Goal: Task Accomplishment & Management: Manage account settings

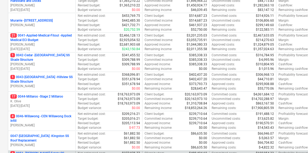
scroll to position [145, 0]
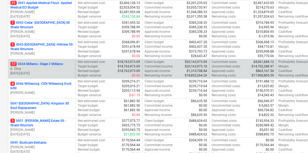
click at [51, 62] on p "17 0044-Millaroo - Stage 2 Millaroo" at bounding box center [36, 64] width 53 height 5
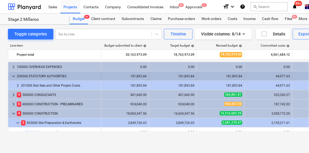
click at [15, 74] on span "keyboard_arrow_down" at bounding box center [13, 76] width 6 height 6
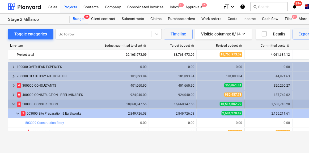
click at [14, 105] on span "keyboard_arrow_down" at bounding box center [13, 104] width 6 height 6
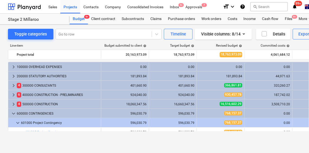
scroll to position [15, 0]
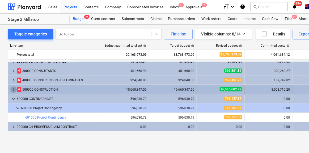
click at [12, 89] on span "keyboard_arrow_right" at bounding box center [13, 89] width 6 height 6
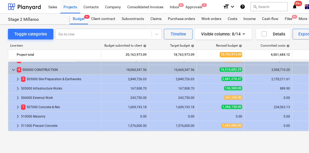
scroll to position [39, 0]
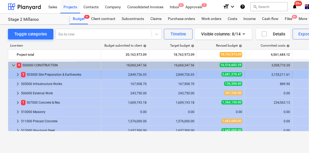
click at [19, 76] on span "keyboard_arrow_right" at bounding box center [18, 74] width 6 height 6
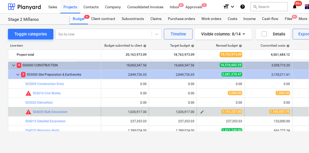
click at [203, 111] on span "edit" at bounding box center [202, 112] width 4 height 4
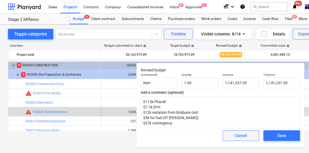
click at [247, 137] on span "Cancel" at bounding box center [240, 135] width 23 height 7
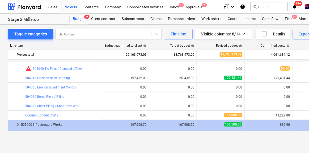
scroll to position [111, 0]
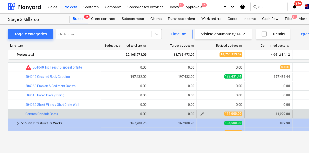
click at [203, 113] on span "edit" at bounding box center [202, 114] width 4 height 4
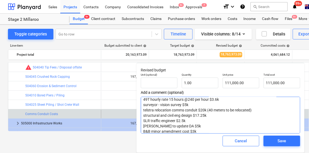
scroll to position [0, 0]
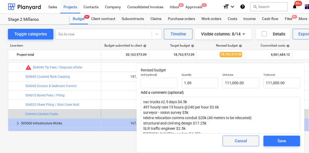
click at [242, 142] on div "Cancel" at bounding box center [241, 140] width 12 height 7
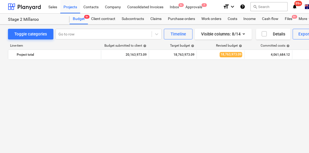
scroll to position [359, 0]
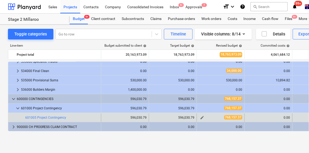
click at [201, 117] on span "edit" at bounding box center [202, 117] width 4 height 4
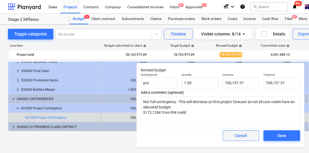
click at [249, 135] on span "Cancel" at bounding box center [240, 135] width 23 height 7
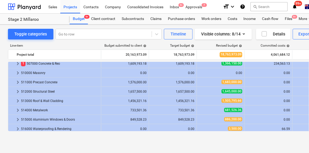
scroll to position [166, 0]
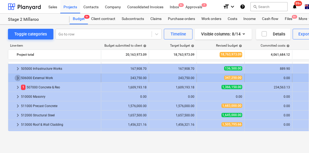
click at [18, 78] on span "keyboard_arrow_right" at bounding box center [18, 78] width 6 height 6
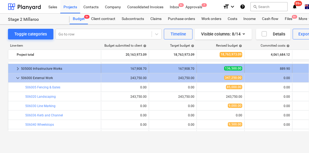
click at [17, 68] on span "keyboard_arrow_right" at bounding box center [18, 68] width 6 height 6
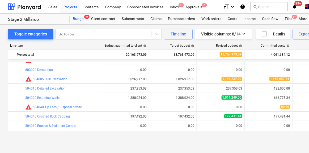
scroll to position [69, 0]
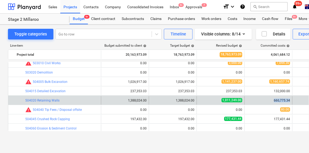
drag, startPoint x: 275, startPoint y: 99, endPoint x: 292, endPoint y: 100, distance: 17.6
click at [292, 100] on div "666,775.34" at bounding box center [269, 100] width 48 height 9
click at [202, 100] on span "edit" at bounding box center [202, 100] width 4 height 4
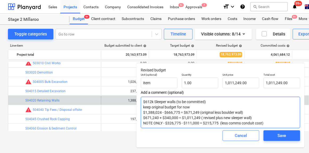
drag, startPoint x: 199, startPoint y: 112, endPoint x: 183, endPoint y: 112, distance: 15.7
click at [183, 112] on textarea "$612k Sleeper walls (to be committed) keep original budget for now $1,388,024 -…" at bounding box center [221, 112] width 160 height 31
drag, startPoint x: 179, startPoint y: 112, endPoint x: 165, endPoint y: 113, distance: 13.4
click at [165, 113] on textarea "$612k Sleeper walls (to be committed) keep original budget for now $1,388,024 -…" at bounding box center [221, 112] width 160 height 31
drag, startPoint x: 189, startPoint y: 107, endPoint x: 138, endPoint y: 105, distance: 50.5
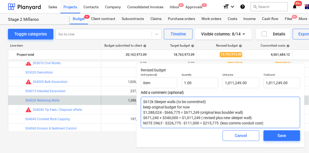
click at [139, 105] on div "Revised budget Unit (optional) item Quantity 1.00 Unit price 1,011,249.00 Total…" at bounding box center [221, 105] width 168 height 84
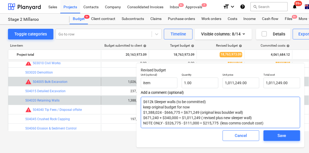
type textarea "x"
type textarea "$612k Sleeper walls (to be committed) $1,388,024 - $666,775 = $671,249 (origina…"
type textarea "x"
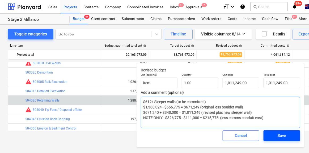
type textarea "$612k Sleeper walls (to be committed) $1,388,024 - $666,775 = $671,249 (origina…"
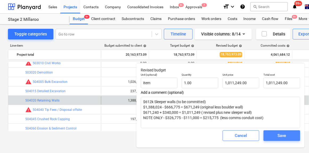
click at [296, 135] on button "Save" at bounding box center [282, 135] width 37 height 11
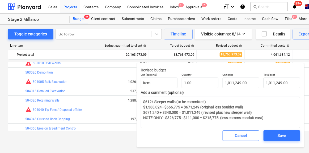
type textarea "x"
